Goal: Information Seeking & Learning: Learn about a topic

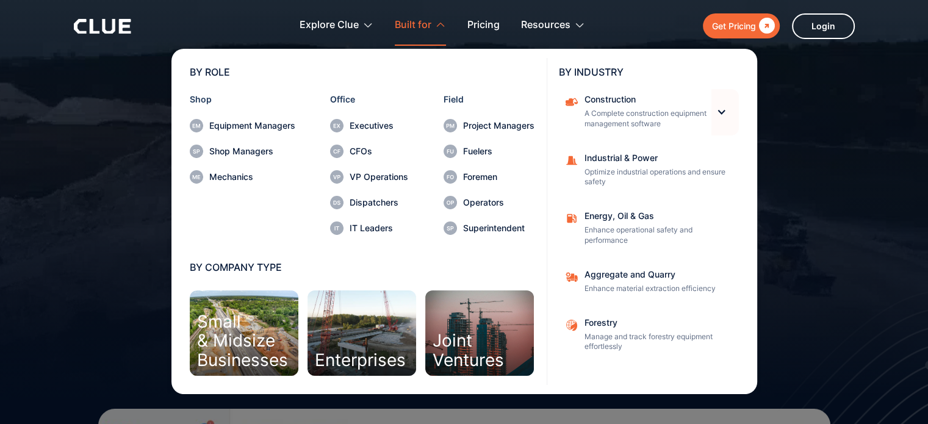
click at [712, 118] on div at bounding box center [724, 112] width 27 height 46
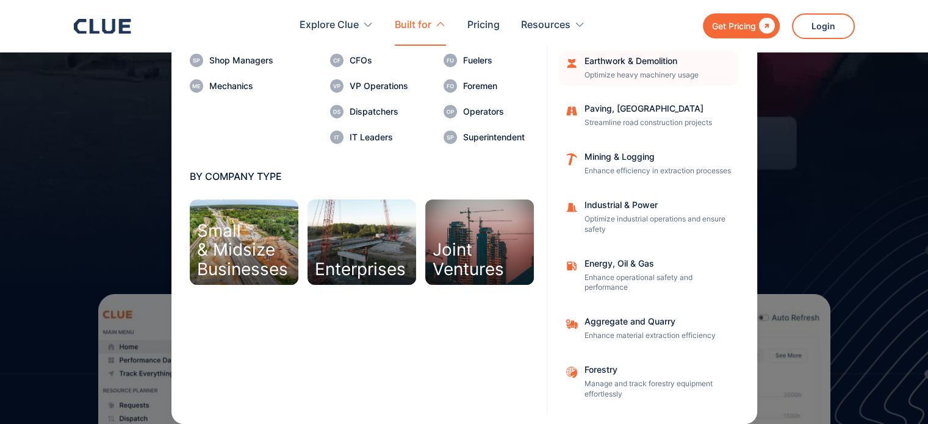
scroll to position [122, 0]
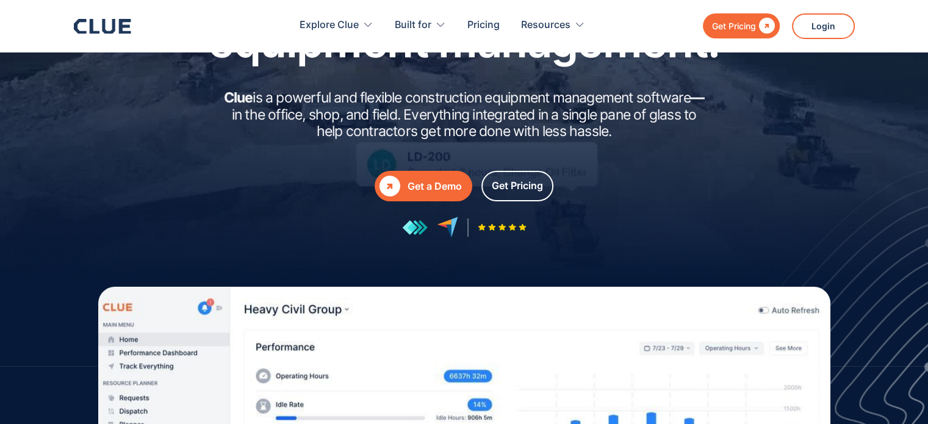
click at [28, 148] on div at bounding box center [464, 122] width 928 height 488
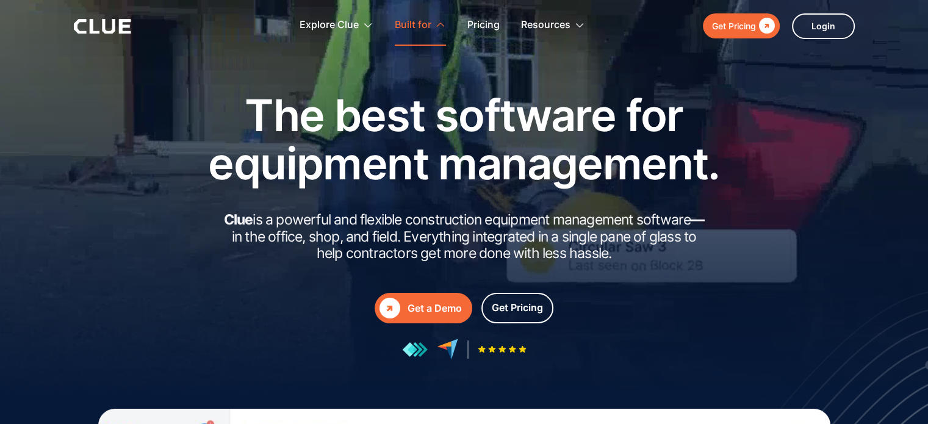
scroll to position [0, 0]
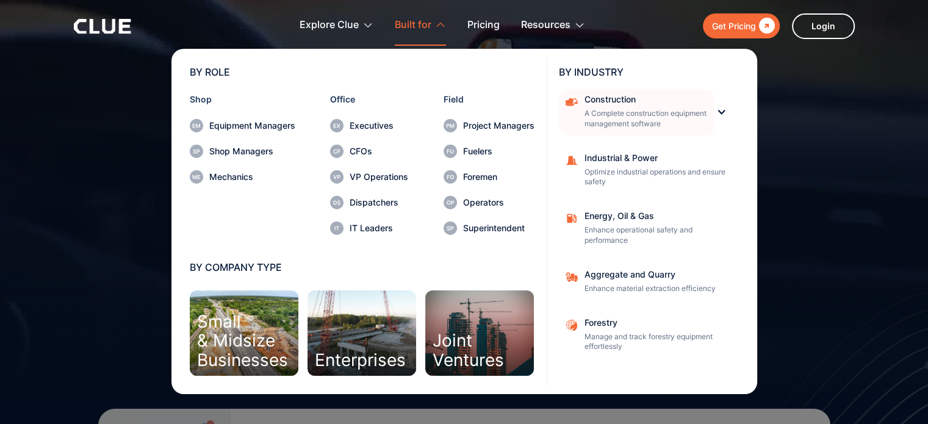
click at [648, 109] on p "A Complete construction equipment management software" at bounding box center [645, 119] width 122 height 21
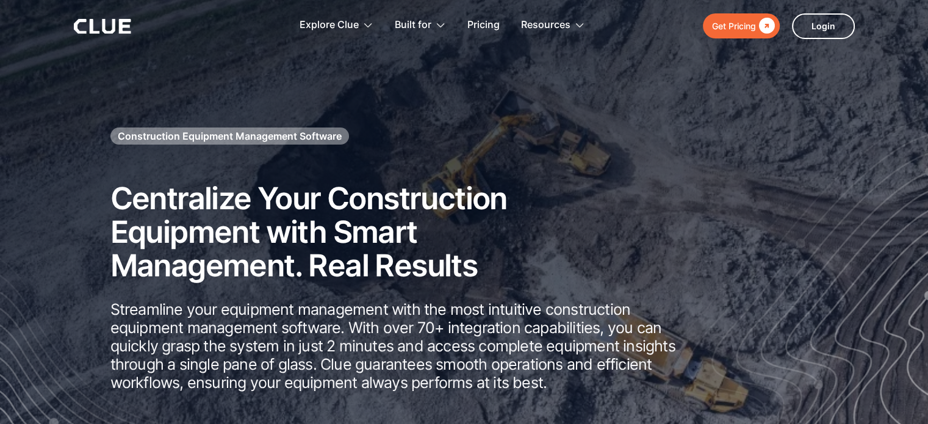
click at [91, 21] on icon at bounding box center [94, 26] width 10 height 15
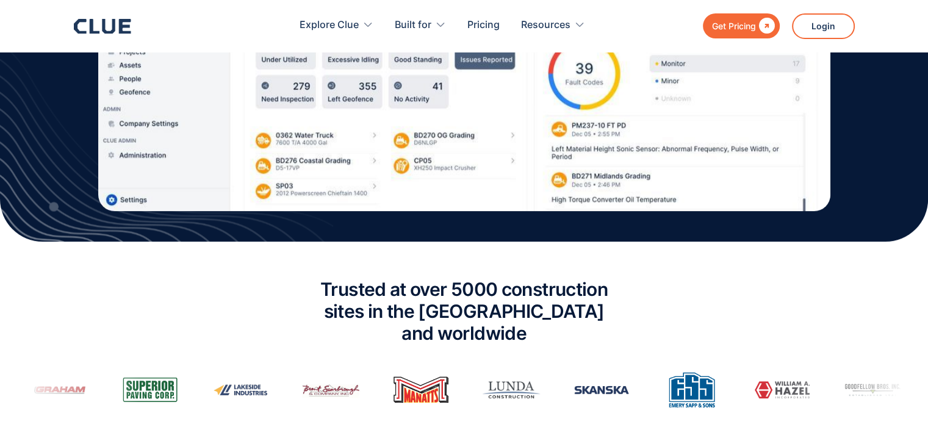
scroll to position [732, 0]
